Goal: Information Seeking & Learning: Learn about a topic

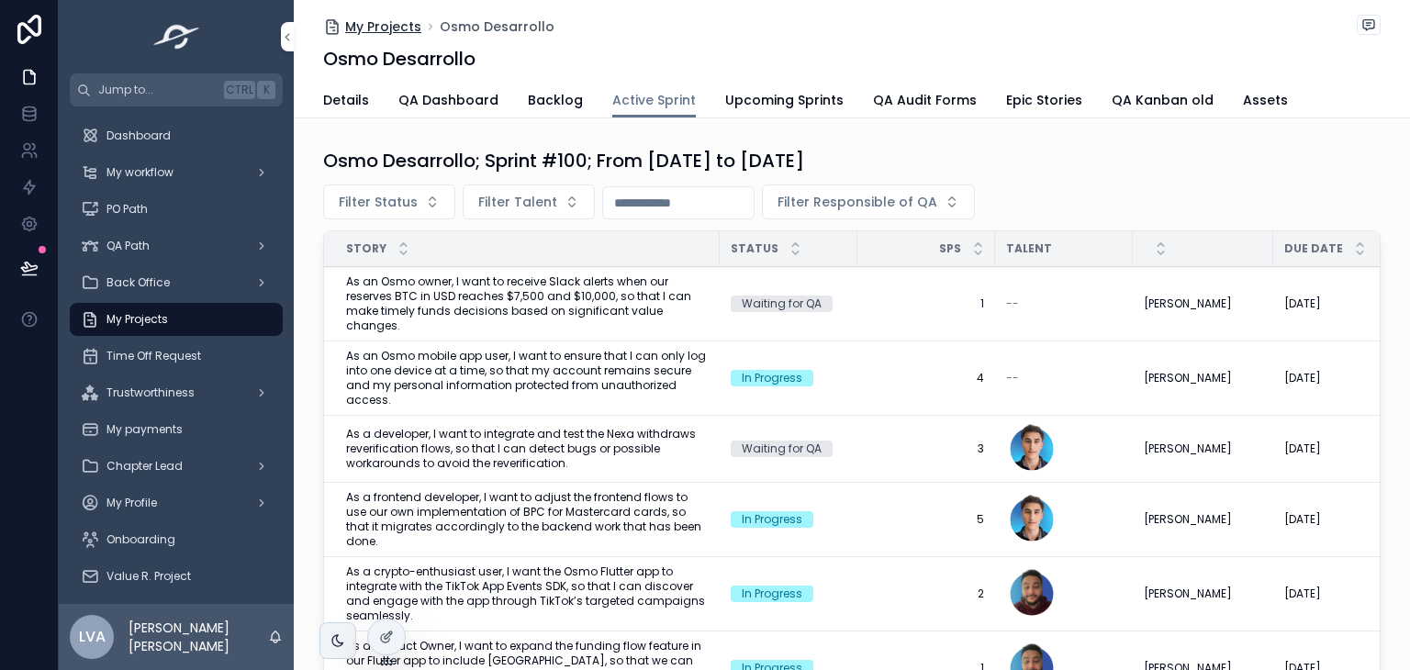
click at [389, 23] on span "My Projects" at bounding box center [383, 26] width 76 height 18
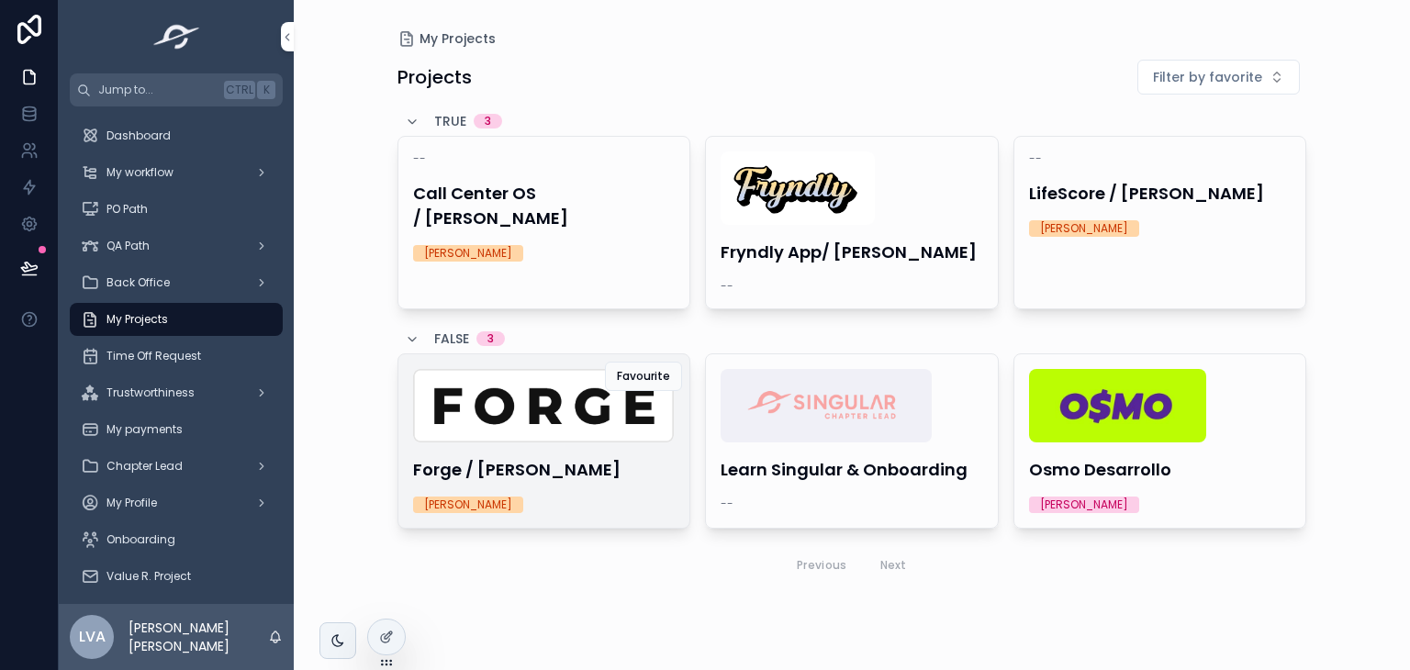
click at [529, 448] on div "Forge / [PERSON_NAME] [PERSON_NAME]" at bounding box center [544, 440] width 292 height 173
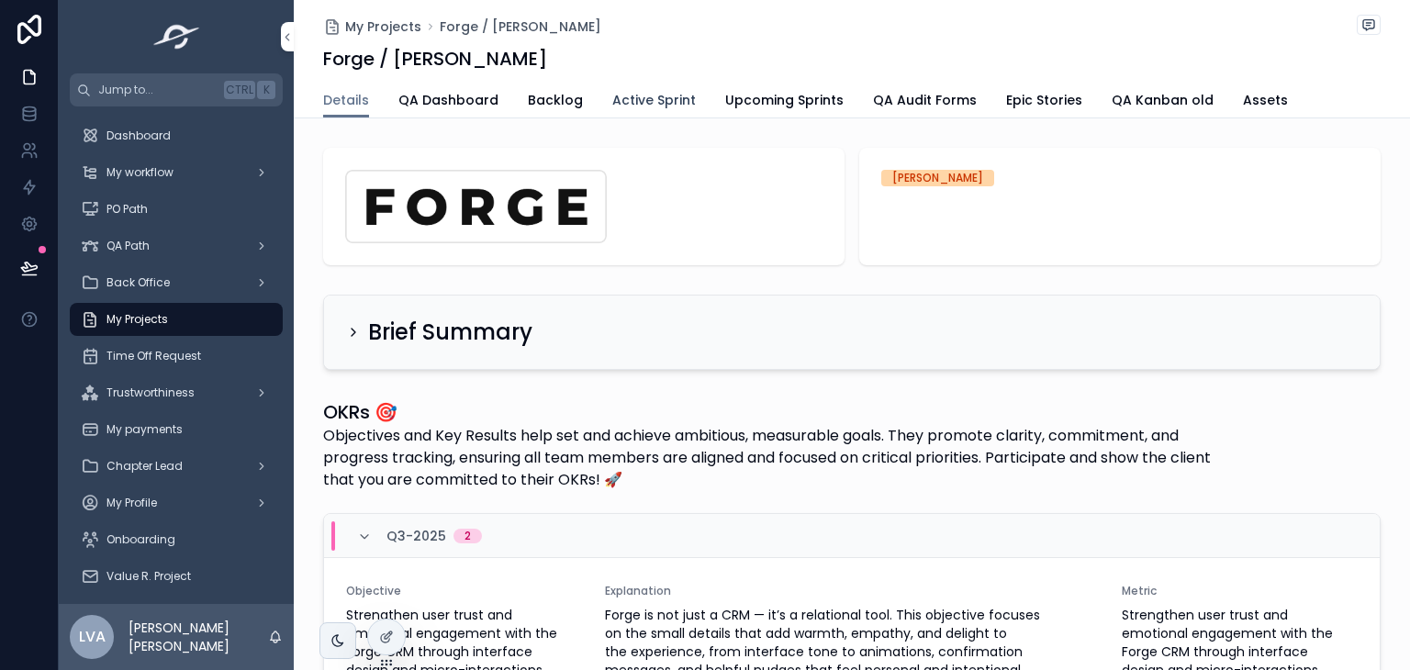
click at [621, 95] on span "Active Sprint" at bounding box center [654, 100] width 84 height 18
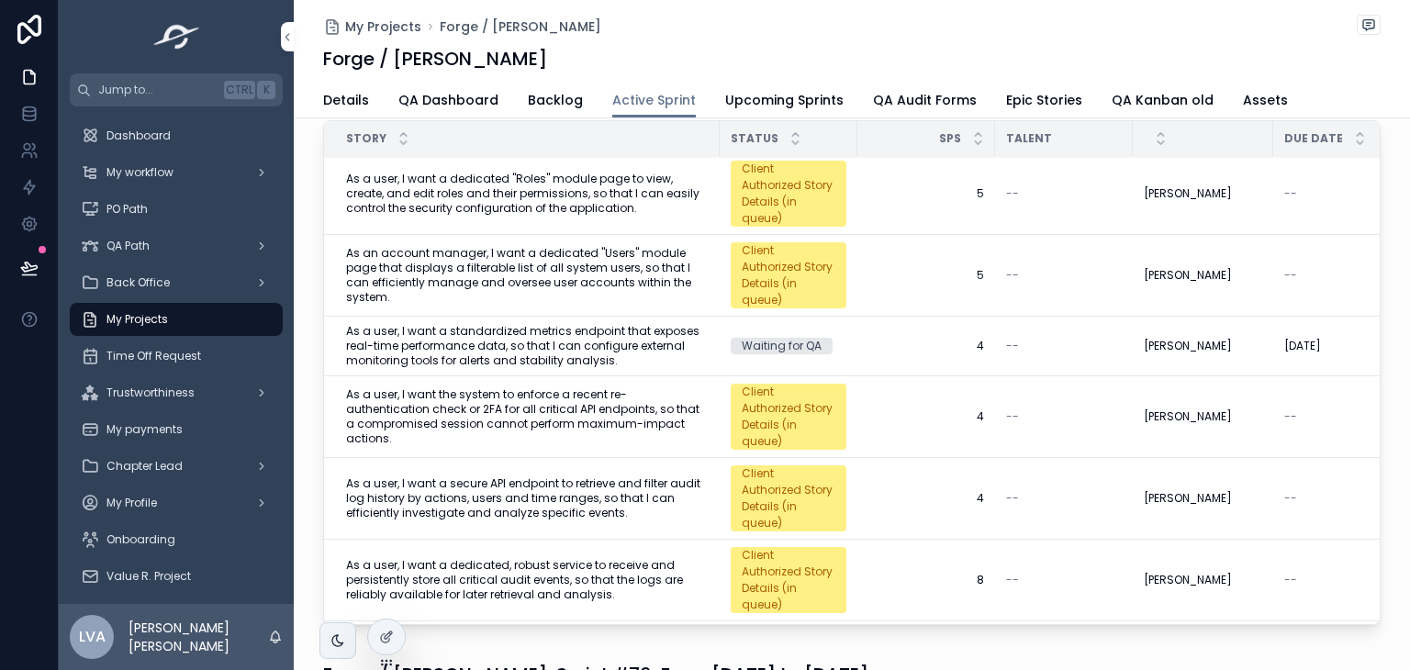
scroll to position [4, 0]
click at [664, 180] on span "As a user, I want a dedicated "Roles" module page to view, create, and edit rol…" at bounding box center [527, 194] width 362 height 44
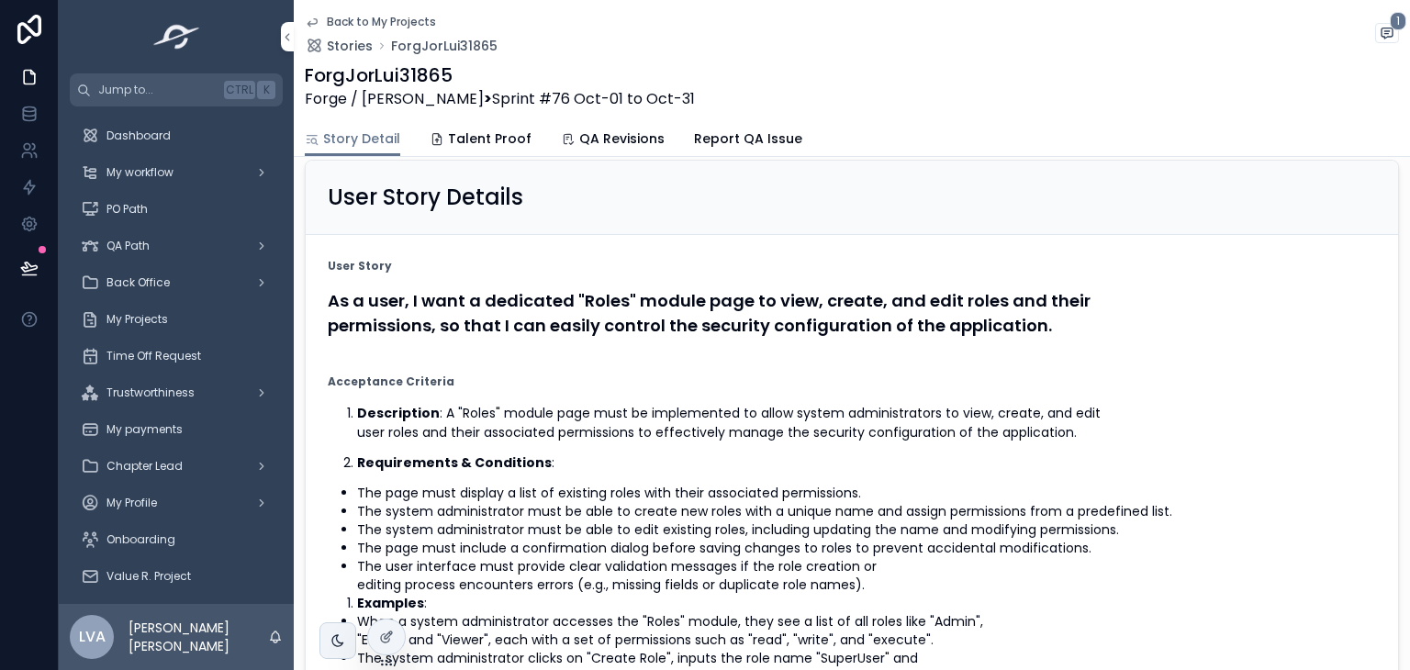
scroll to position [2, 0]
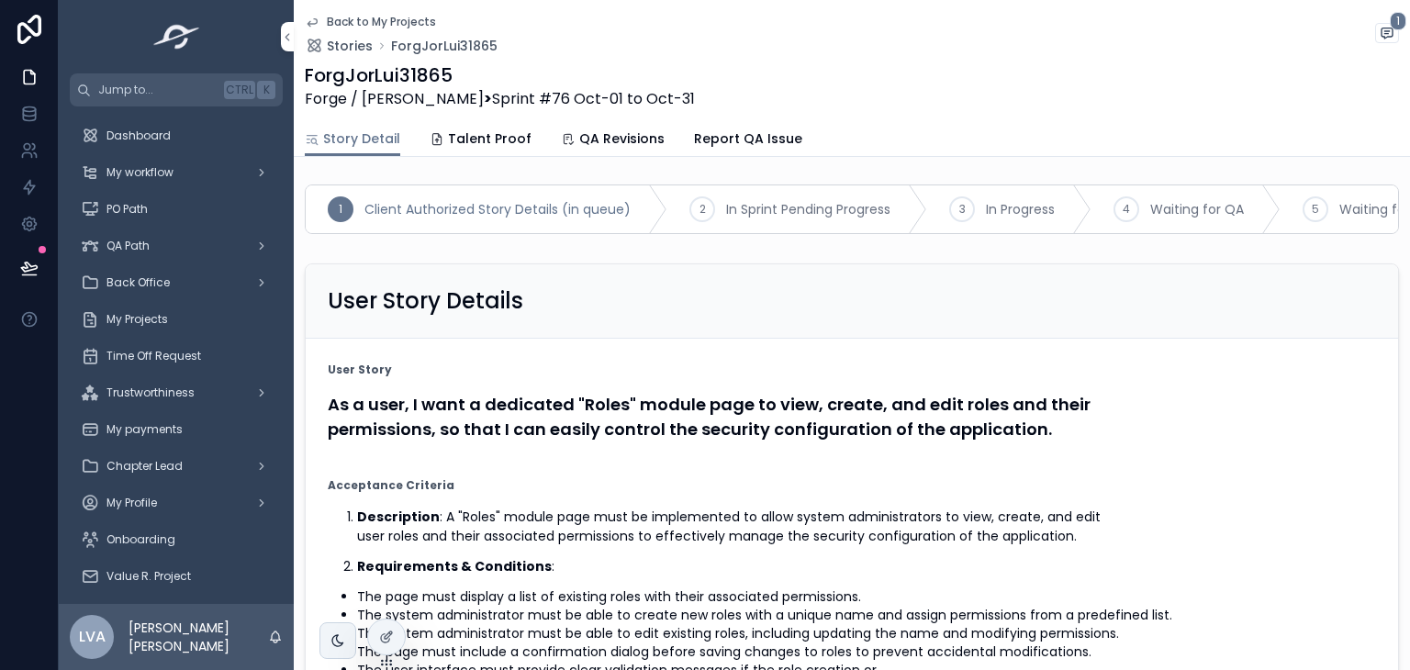
click at [615, 364] on form "User Story As a user, I want a dedicated "Roles" module page to view, create, a…" at bounding box center [852, 648] width 1092 height 618
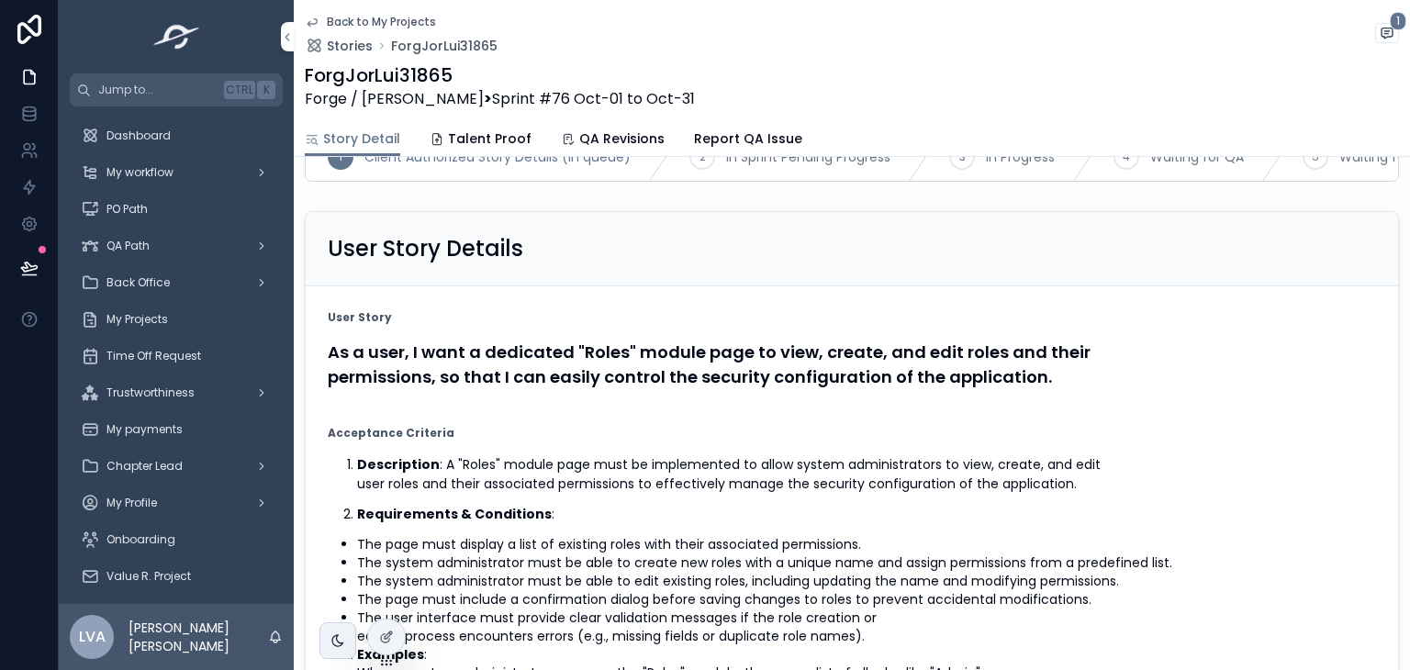
scroll to position [0, 0]
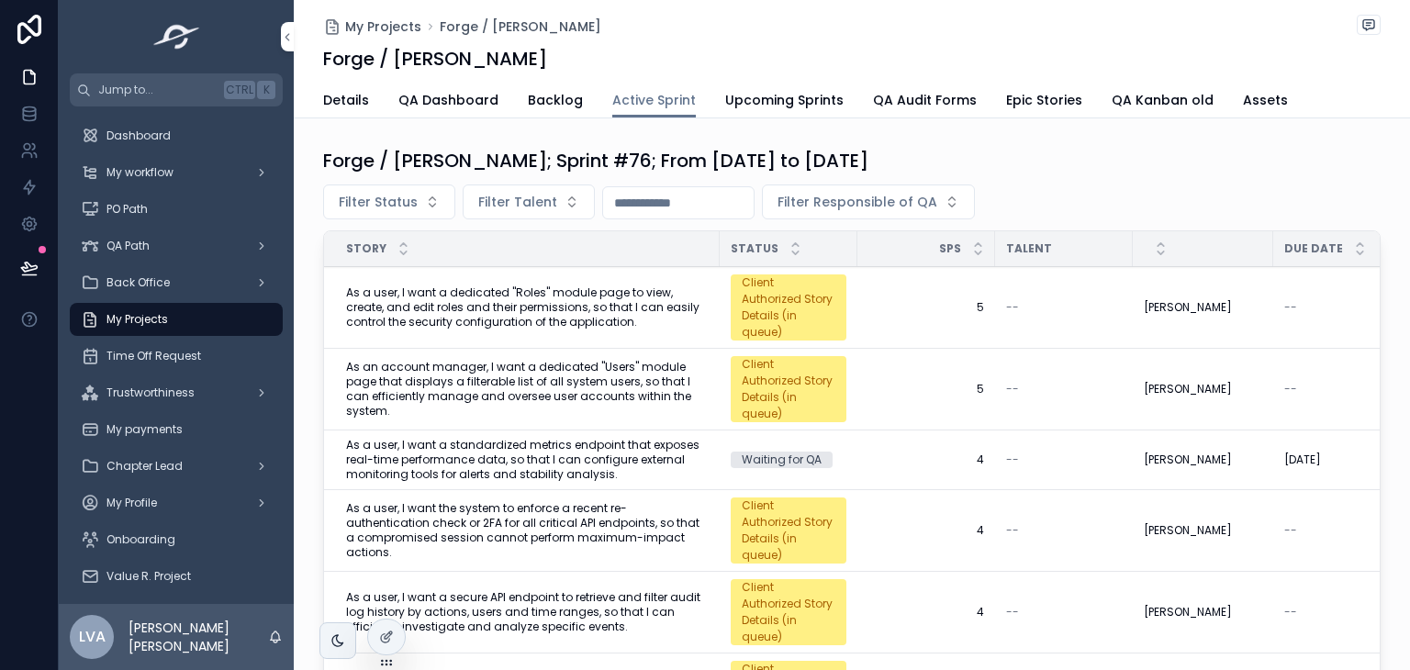
click at [595, 360] on span "As an account manager, I want a dedicated "Users" module page that displays a f…" at bounding box center [527, 389] width 362 height 59
click at [459, 590] on span "As a user, I want a secure API endpoint to retrieve and filter audit log histor…" at bounding box center [527, 612] width 362 height 44
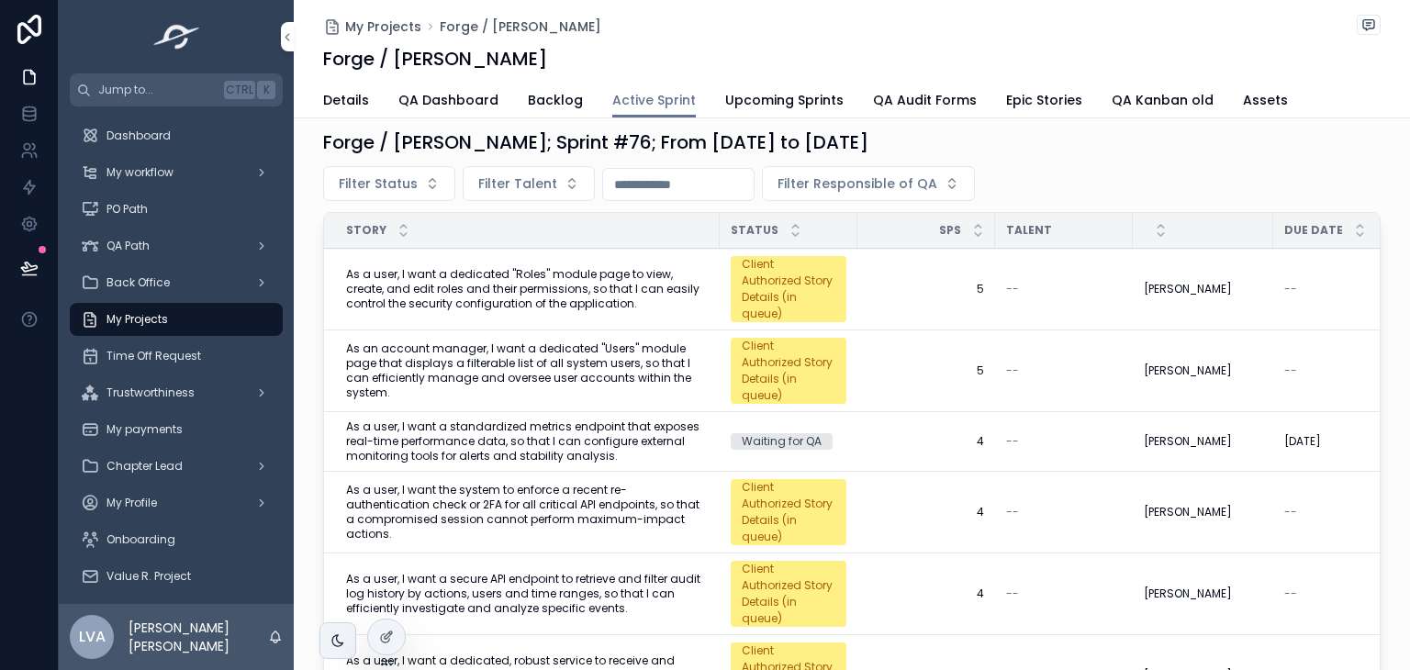
click at [576, 572] on span "As a user, I want a secure API endpoint to retrieve and filter audit log histor…" at bounding box center [527, 594] width 362 height 44
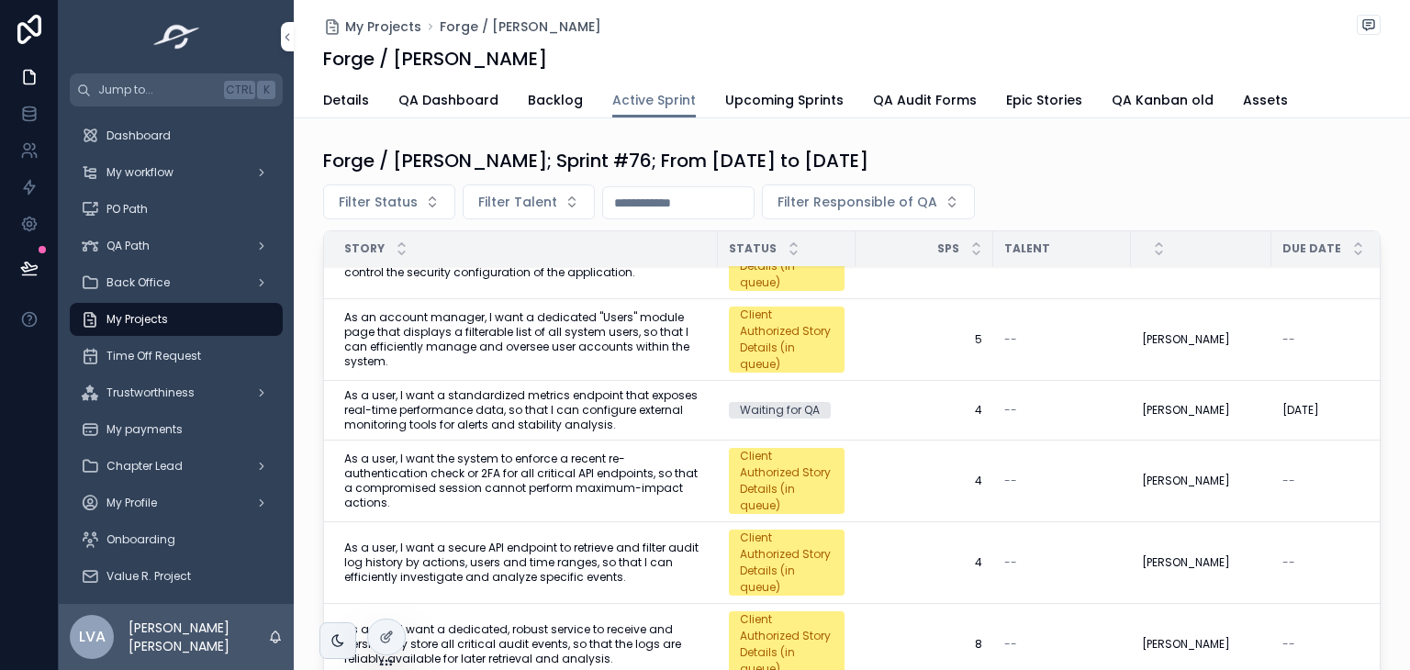
scroll to position [81, 2]
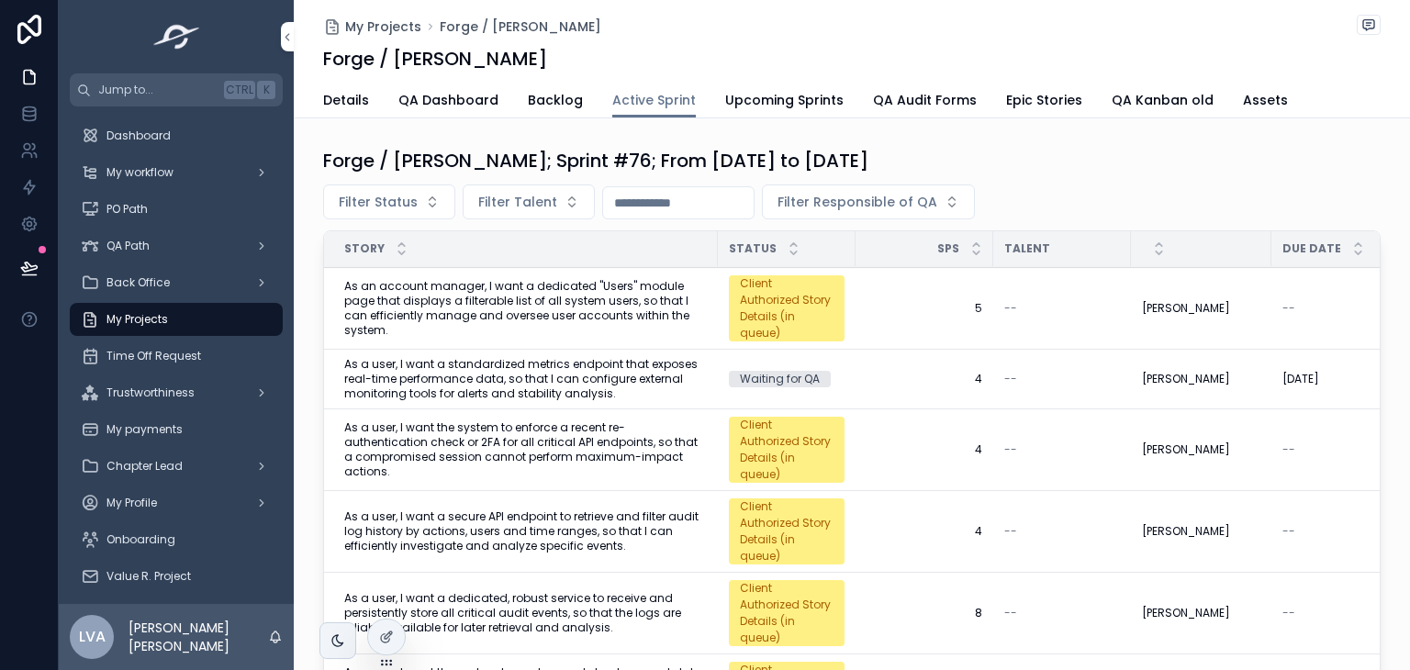
click at [543, 591] on span "As a user, I want a dedicated, robust service to receive and persistently store…" at bounding box center [525, 613] width 362 height 44
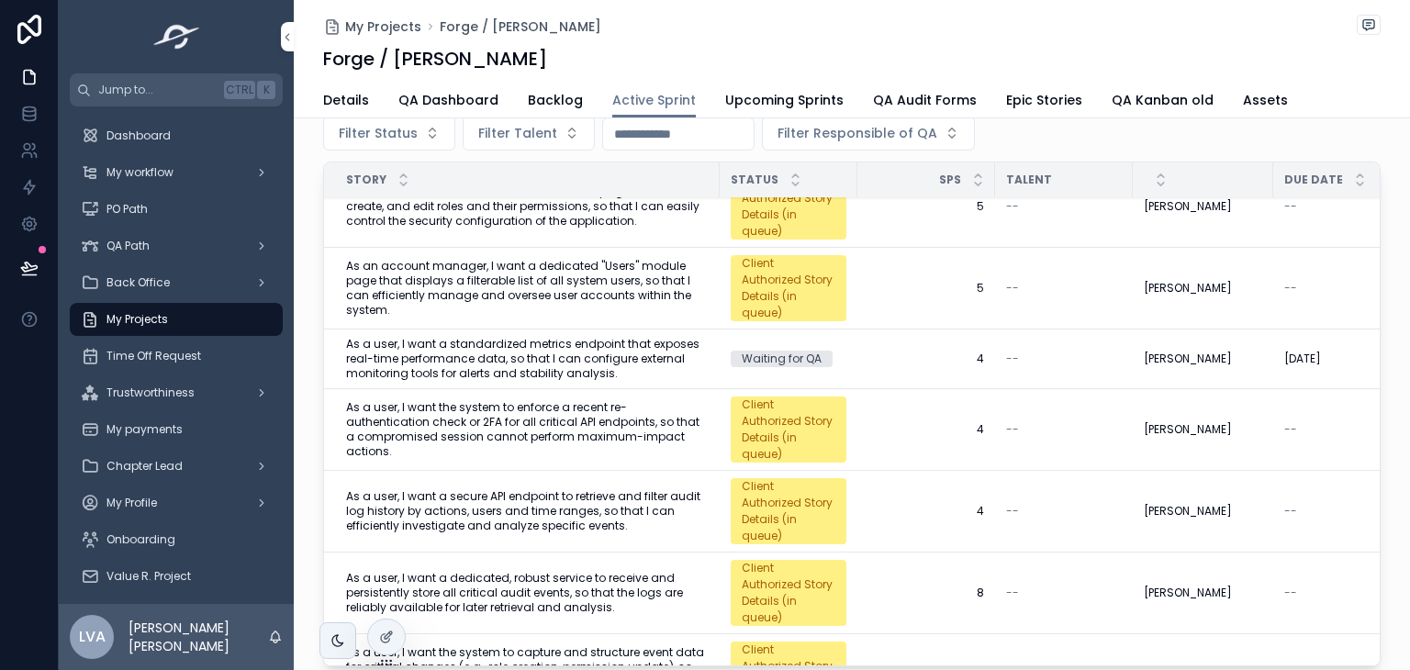
scroll to position [33, 0]
click at [596, 644] on span "As a user, I want the system to capture and structure event data for critical c…" at bounding box center [527, 673] width 362 height 59
